Goal: Information Seeking & Learning: Learn about a topic

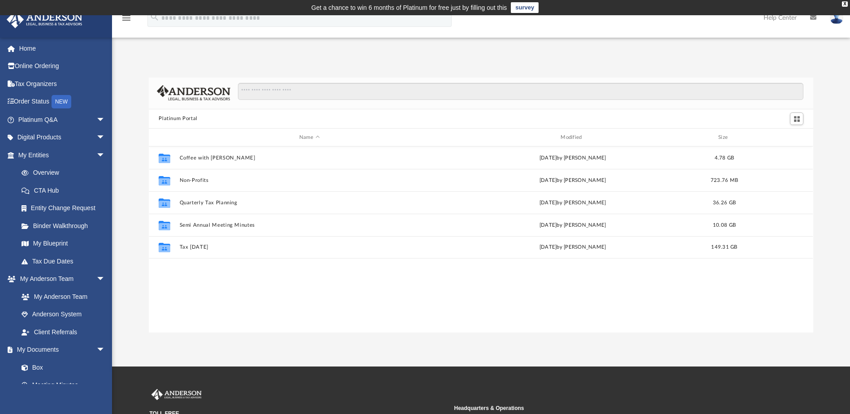
scroll to position [197, 658]
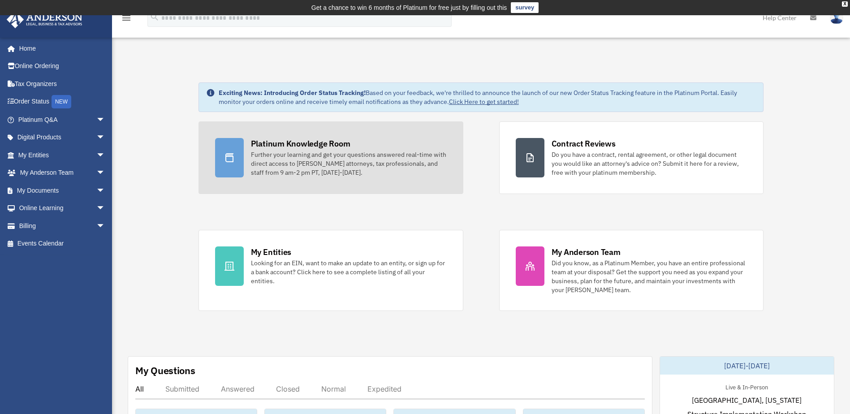
click at [317, 153] on div "Further your learning and get your questions answered real-time with direct acc…" at bounding box center [349, 163] width 196 height 27
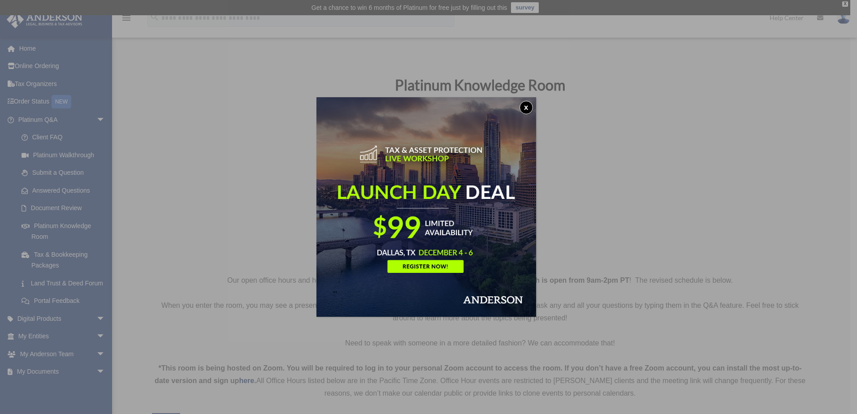
click at [531, 107] on button "x" at bounding box center [526, 107] width 13 height 13
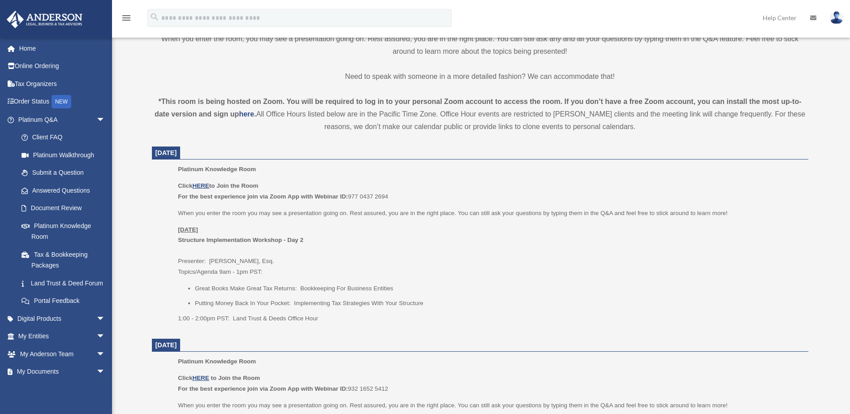
scroll to position [318, 0]
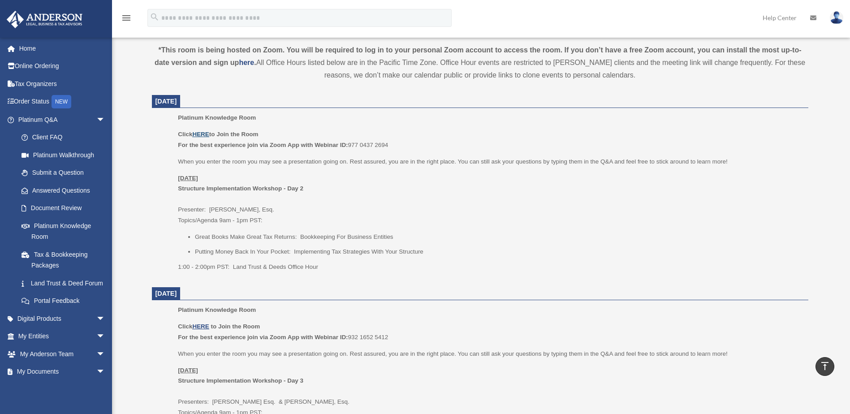
click at [199, 132] on u "HERE" at bounding box center [200, 134] width 17 height 7
